Goal: Information Seeking & Learning: Learn about a topic

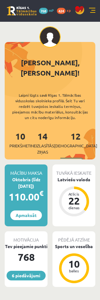
click at [89, 12] on link at bounding box center [92, 11] width 6 height 6
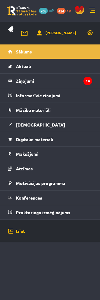
click at [32, 138] on span "Digitālie materiāli" at bounding box center [34, 140] width 37 height 6
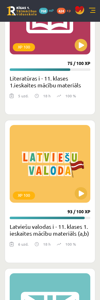
scroll to position [2730, 0]
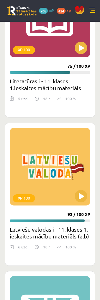
click at [78, 197] on button at bounding box center [80, 196] width 12 height 12
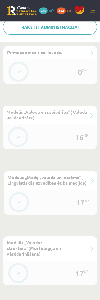
scroll to position [249, 0]
click at [19, 140] on button at bounding box center [18, 137] width 14 height 14
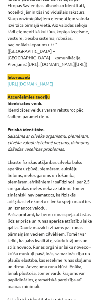
scroll to position [295, 0]
click at [13, 133] on em "Saistāma ar cilvēka organismu, piemēram, cilvēka valodu ietekmē vecums, dzimums…" at bounding box center [48, 142] width 82 height 19
click at [34, 137] on em "Saistāma ar cilvēka organismu, piemēram, cilvēka valodu ietekmē vecums, dzimums…" at bounding box center [48, 142] width 82 height 19
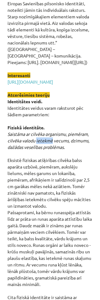
scroll to position [297, 0]
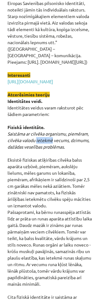
click at [25, 124] on strong "Fiziskā identitāte." at bounding box center [25, 127] width 37 height 6
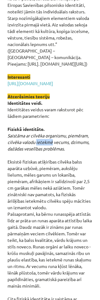
scroll to position [295, 0]
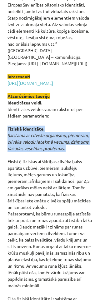
copy p "Fiziskā identitāte. Saistāma ar cilvēka organismu, piemēram, cilvēka valodu iet…"
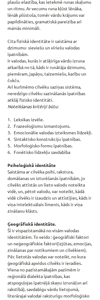
scroll to position [552, 0]
click at [13, 163] on strong "Psiholoģiskā identitāte" at bounding box center [31, 166] width 48 height 6
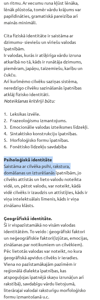
scroll to position [558, 0]
